Goal: Use online tool/utility: Utilize a website feature to perform a specific function

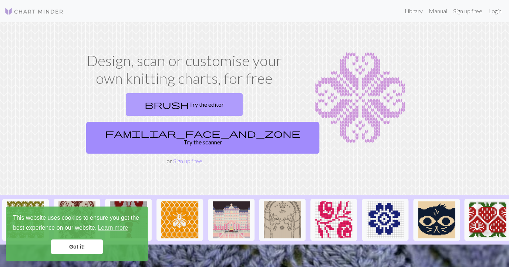
click at [141, 106] on link "brush Try the editor" at bounding box center [184, 104] width 117 height 23
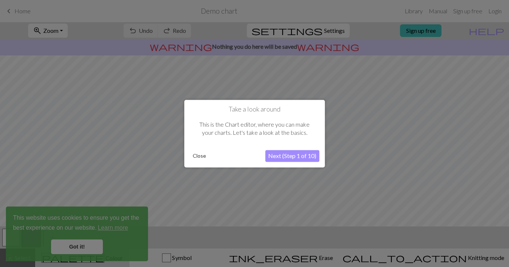
click at [304, 157] on button "Next (Step 1 of 10)" at bounding box center [292, 156] width 54 height 12
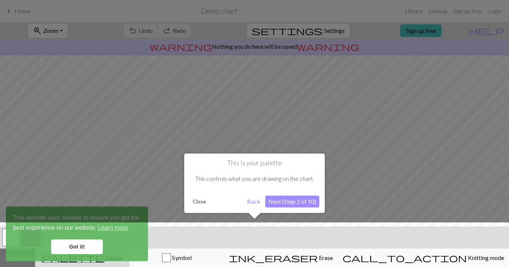
click at [291, 200] on button "Next (Step 2 of 10)" at bounding box center [292, 202] width 54 height 12
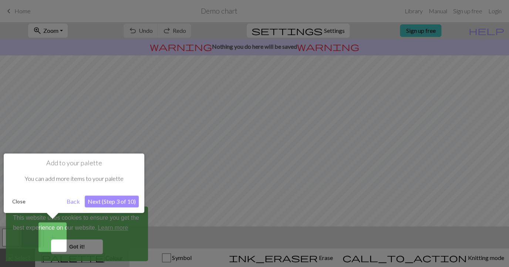
click at [118, 201] on button "Next (Step 3 of 10)" at bounding box center [112, 202] width 54 height 12
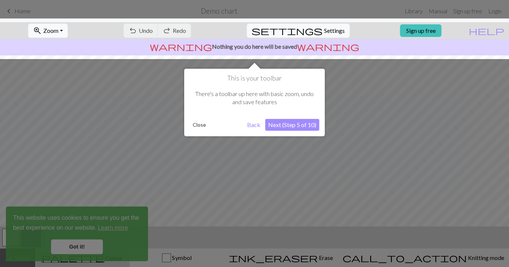
click at [289, 125] on button "Next (Step 5 of 10)" at bounding box center [292, 125] width 54 height 12
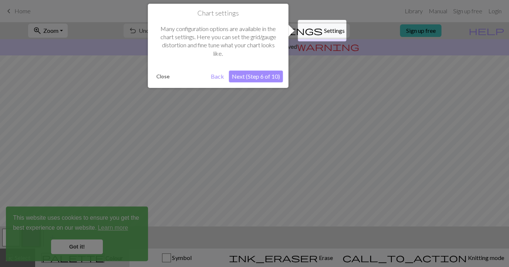
click at [253, 78] on button "Next (Step 6 of 10)" at bounding box center [256, 77] width 54 height 12
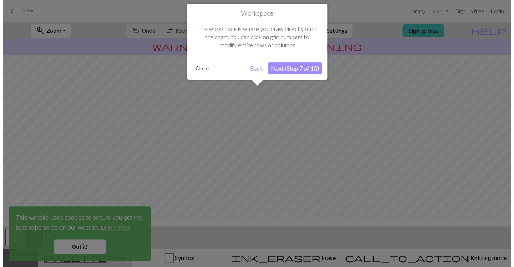
scroll to position [44, 0]
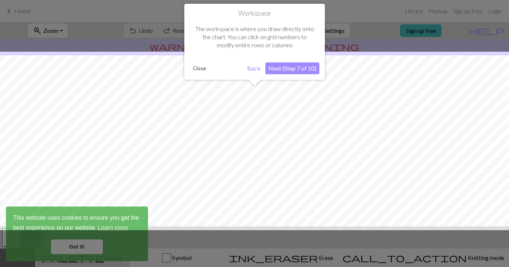
click at [273, 69] on button "Next (Step 7 of 10)" at bounding box center [292, 68] width 54 height 12
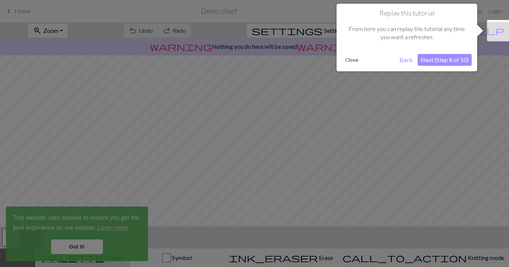
click at [352, 62] on button "Close" at bounding box center [351, 59] width 19 height 11
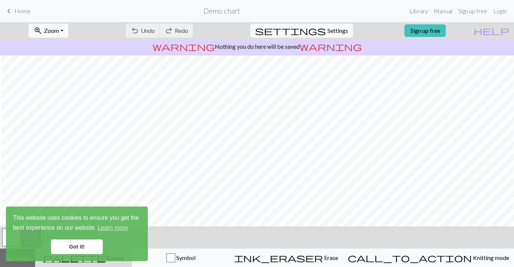
scroll to position [0, 1]
click at [196, 255] on span "Symbol" at bounding box center [185, 257] width 20 height 7
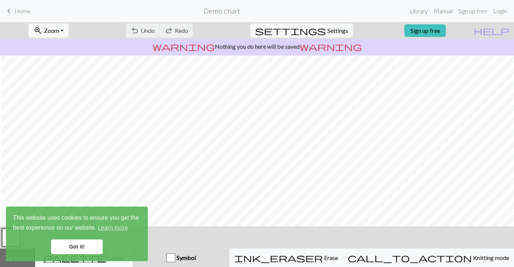
click at [88, 244] on link "Got it!" at bounding box center [77, 247] width 52 height 15
